Goal: Task Accomplishment & Management: Use online tool/utility

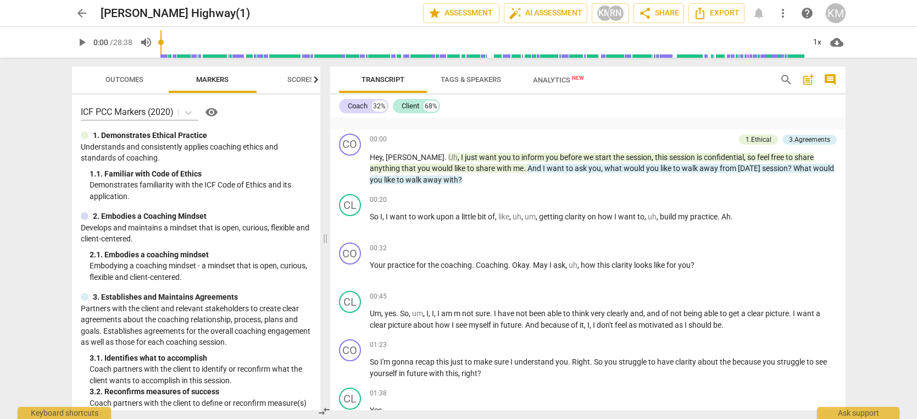
scroll to position [32, 0]
click at [78, 14] on span "arrow_back" at bounding box center [81, 13] width 13 height 13
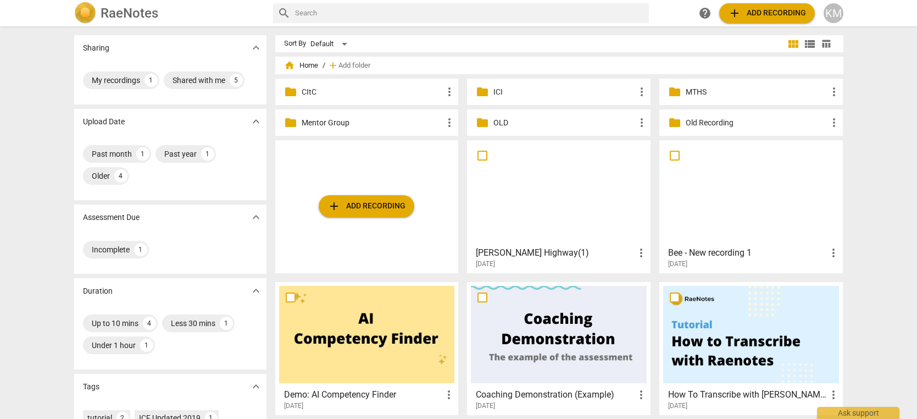
click at [713, 92] on p "MTHS" at bounding box center [757, 92] width 142 height 12
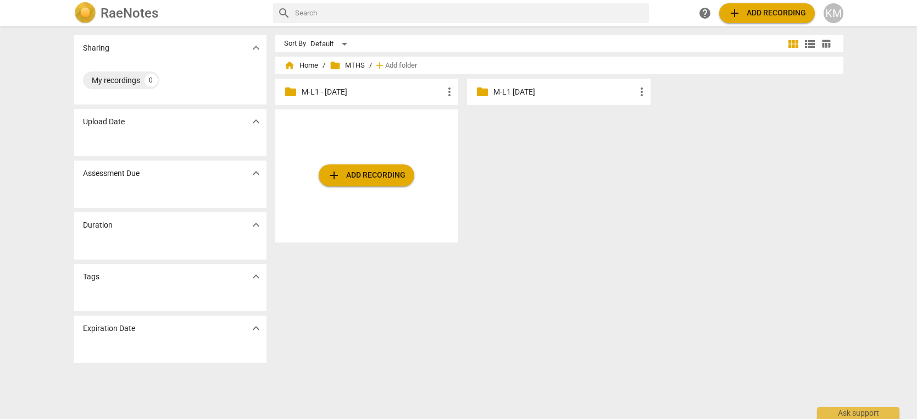
click at [403, 93] on p "M-L1 - [DATE]" at bounding box center [373, 92] width 142 height 12
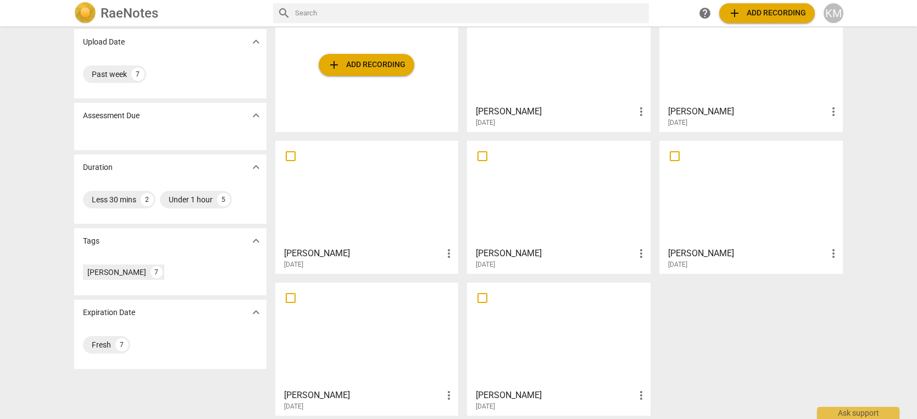
scroll to position [85, 0]
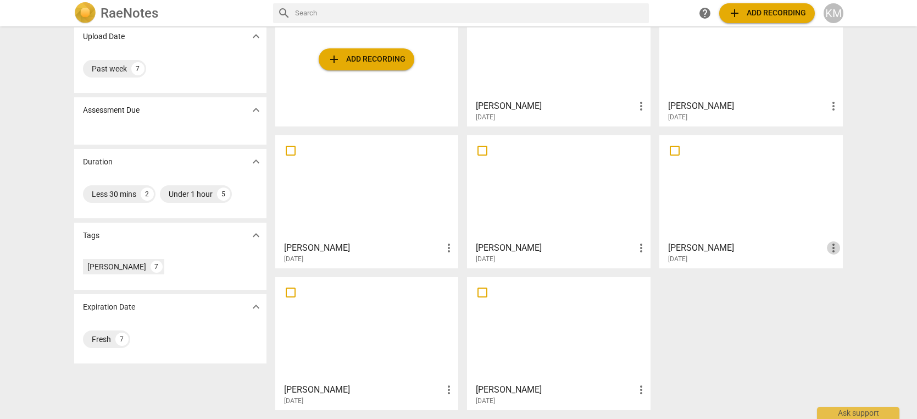
click at [838, 248] on span "more_vert" at bounding box center [833, 247] width 13 height 13
click at [851, 248] on li "Move" at bounding box center [849, 248] width 42 height 26
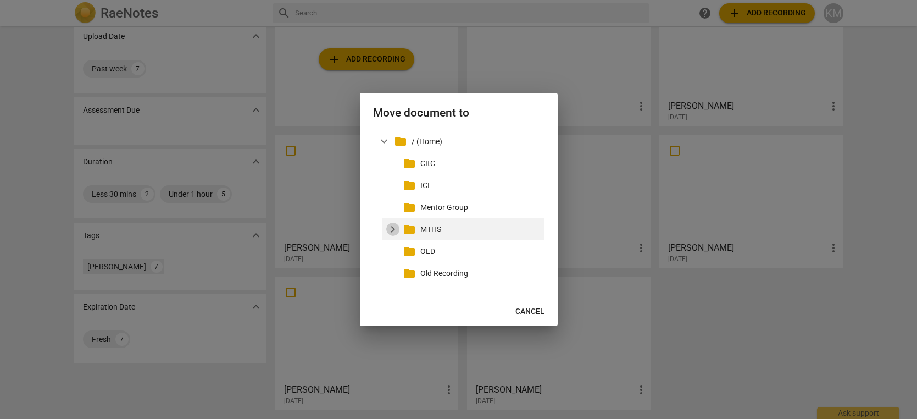
click at [395, 228] on span "expand_more" at bounding box center [392, 229] width 13 height 13
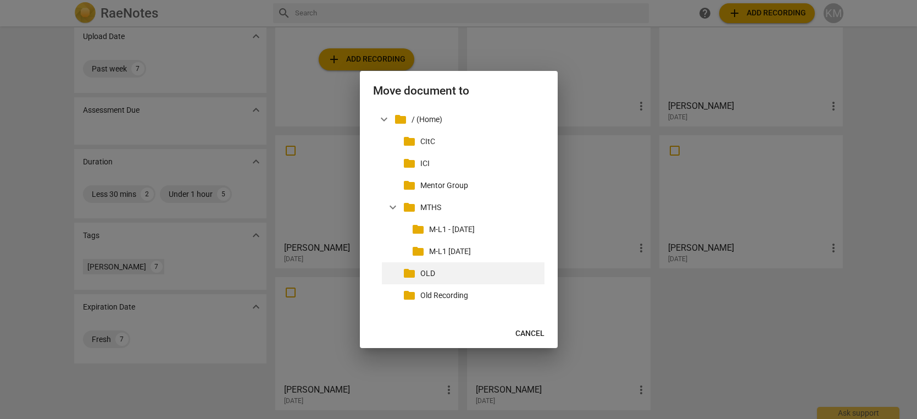
click at [408, 275] on span "folder" at bounding box center [409, 272] width 13 height 13
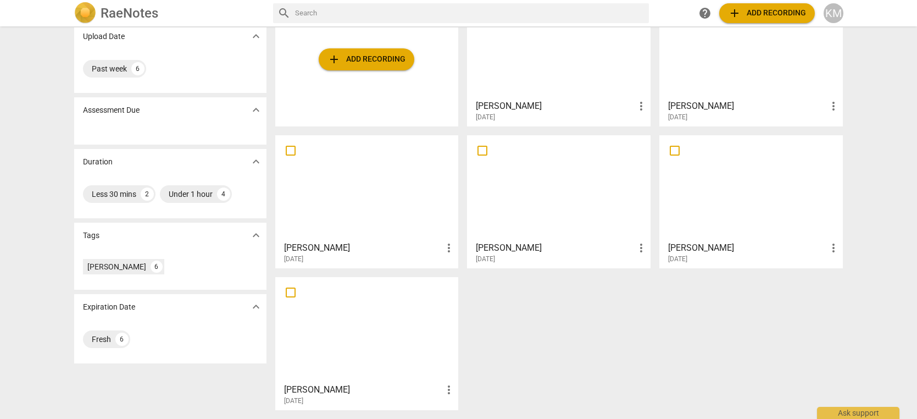
click at [362, 60] on span "add Add recording" at bounding box center [366, 59] width 78 height 13
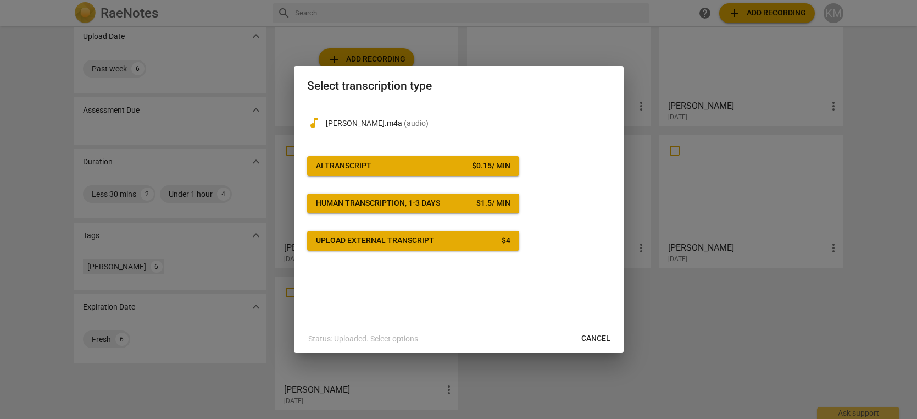
click at [460, 166] on span "AI Transcript $ 0.15 / min" at bounding box center [413, 165] width 195 height 11
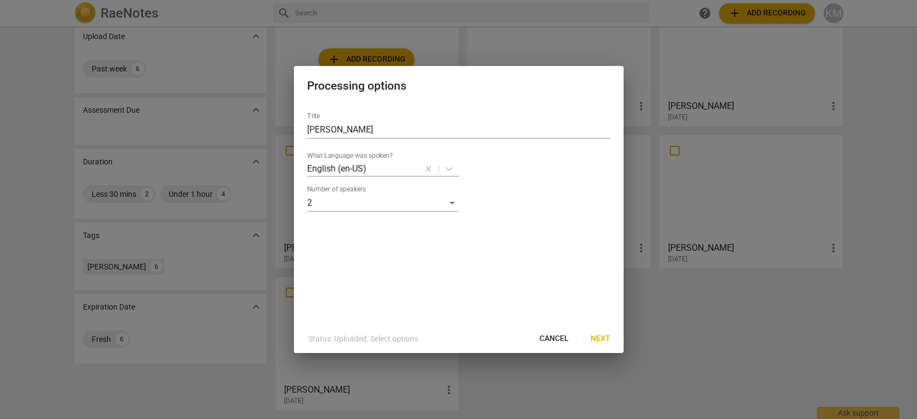
click at [606, 340] on span "Next" at bounding box center [601, 338] width 20 height 11
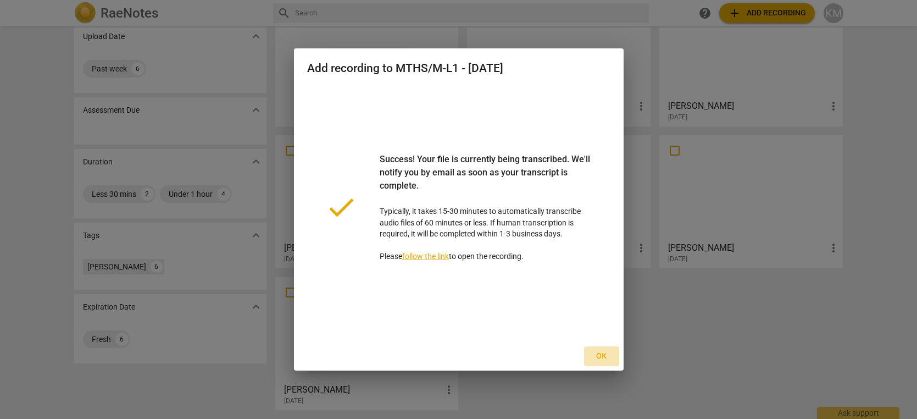
click at [603, 358] on span "Ok" at bounding box center [602, 356] width 18 height 11
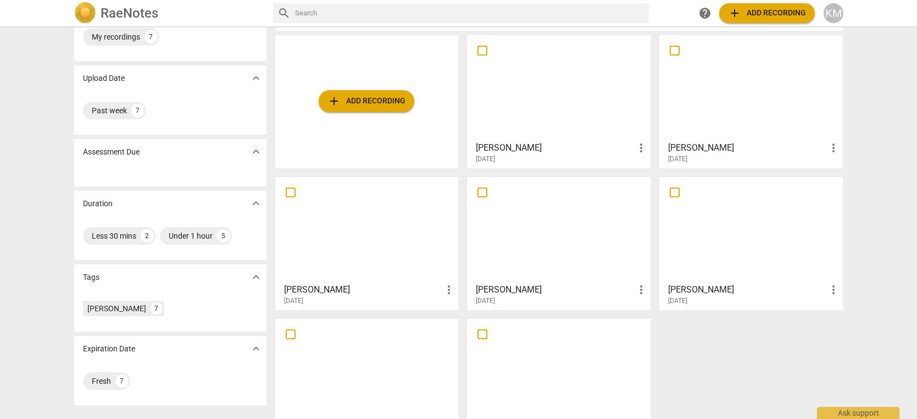
scroll to position [0, 0]
